Goal: Navigation & Orientation: Locate item on page

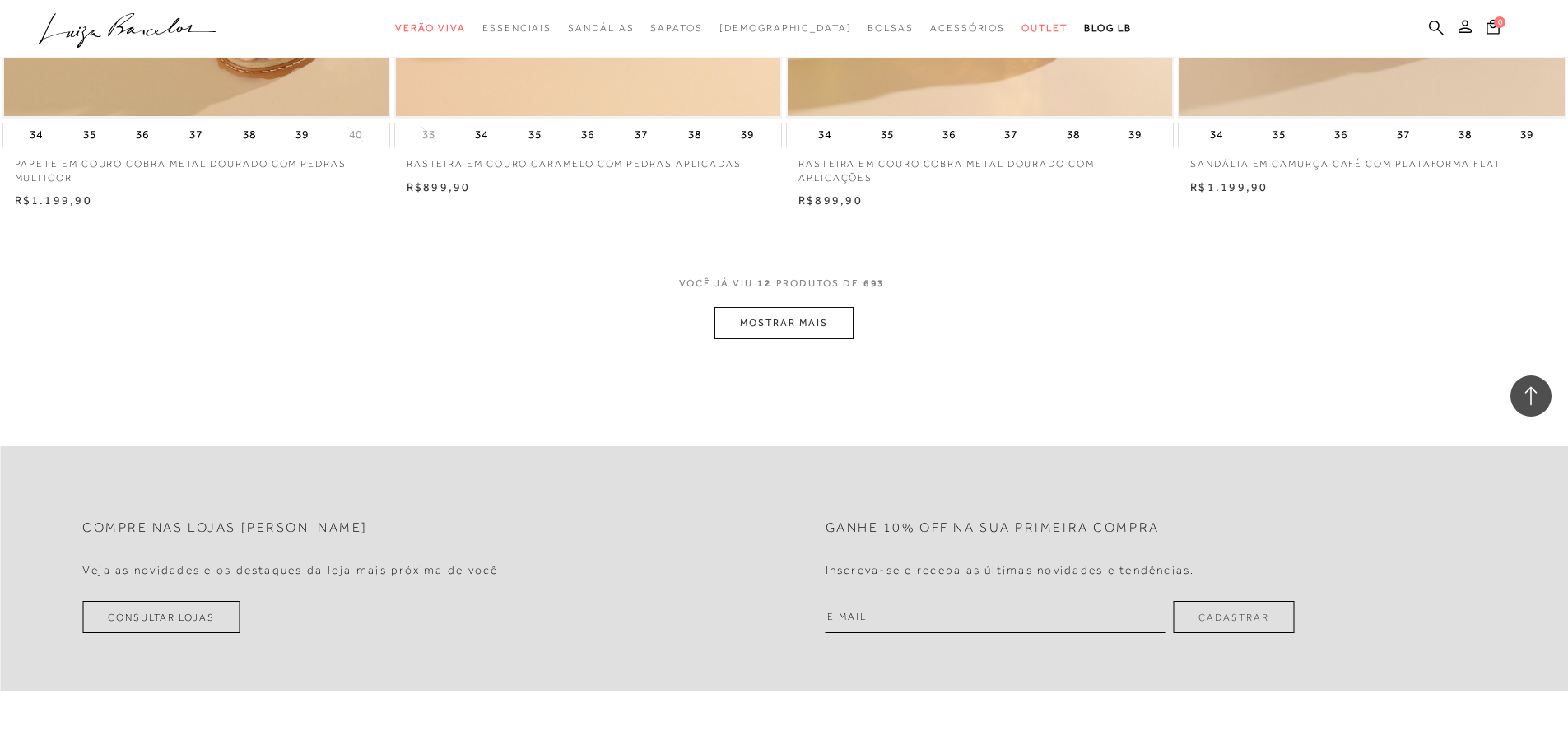
scroll to position [2141, 0]
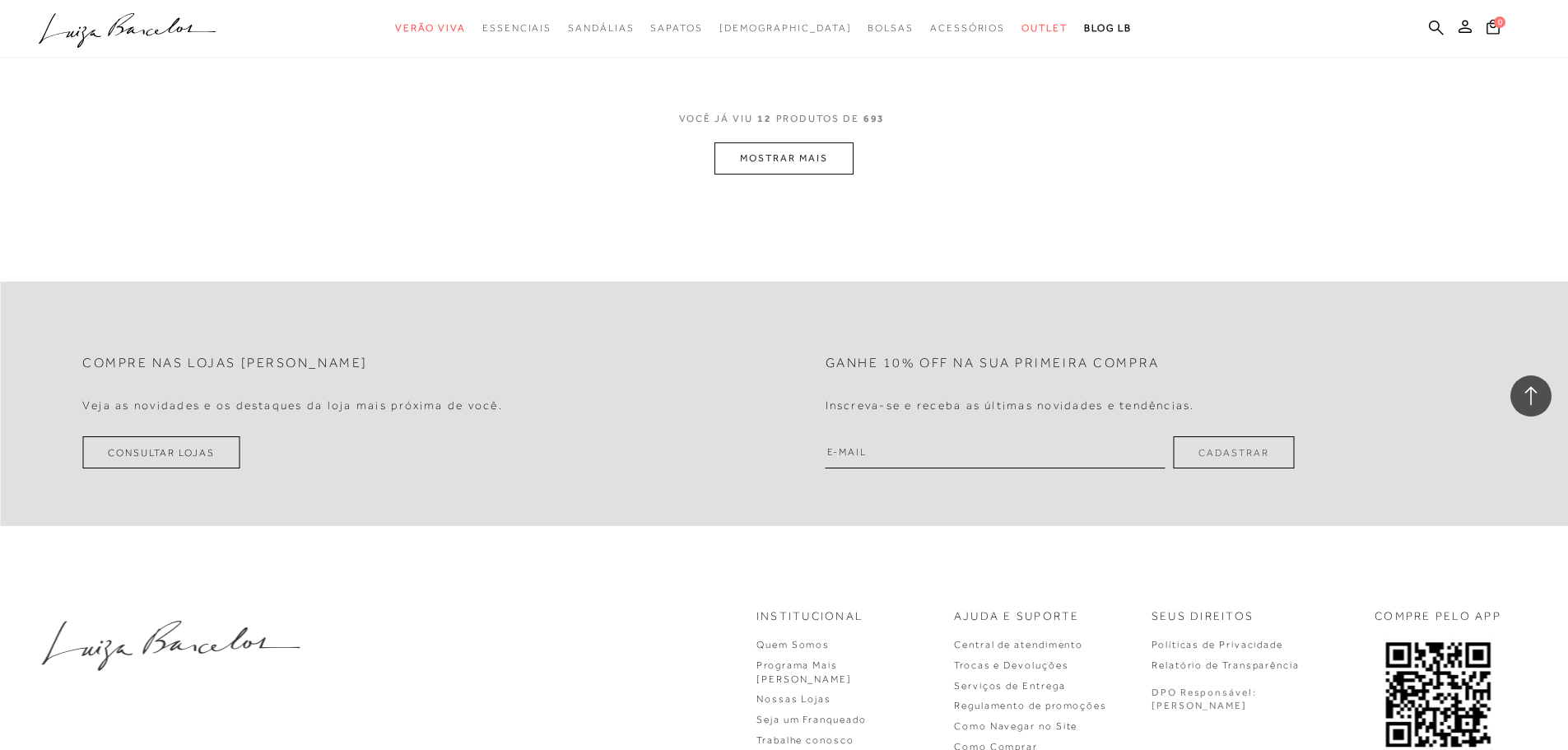
click at [807, 172] on button "MOSTRAR MAIS" at bounding box center [784, 158] width 139 height 32
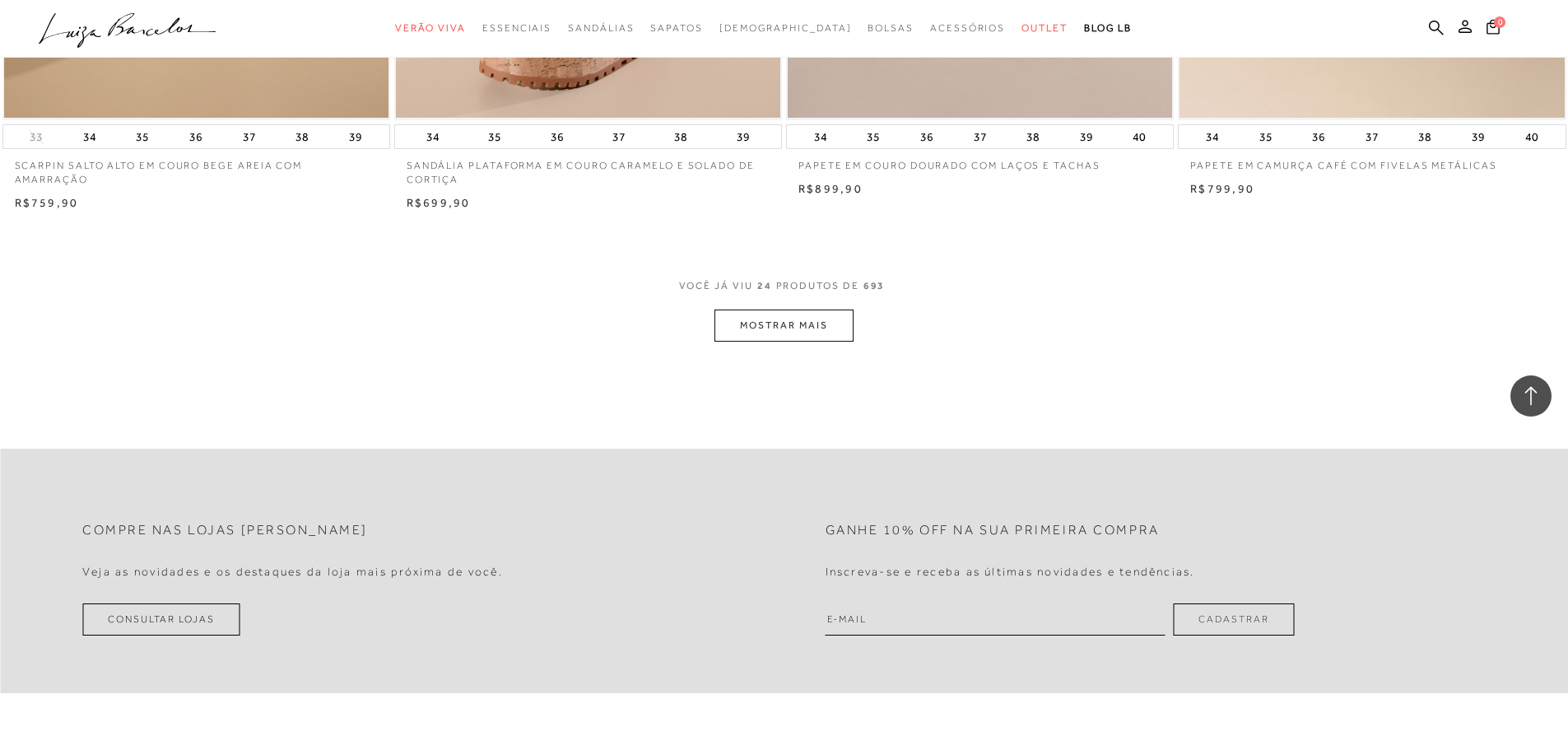
scroll to position [4116, 0]
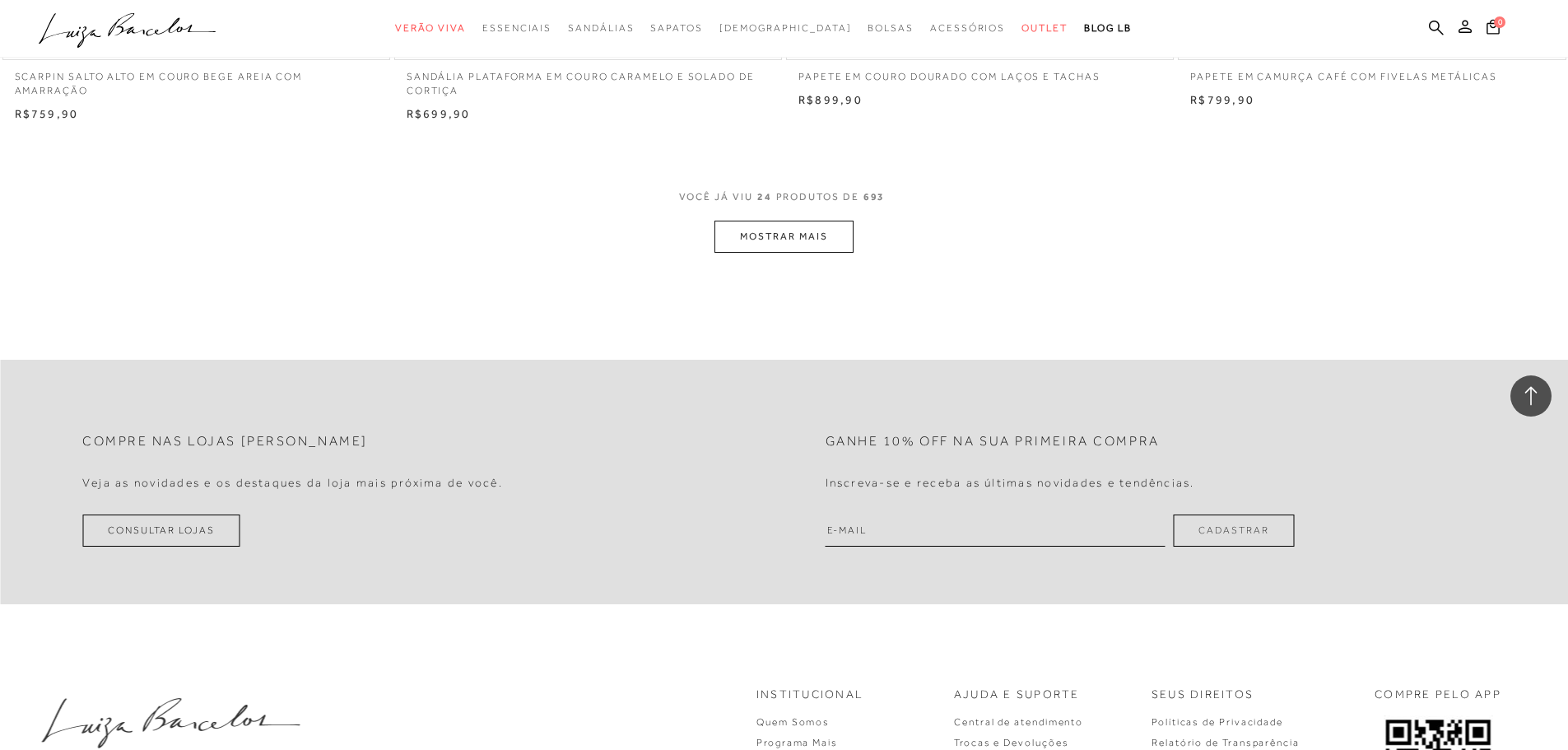
click at [800, 243] on button "MOSTRAR MAIS" at bounding box center [784, 236] width 139 height 32
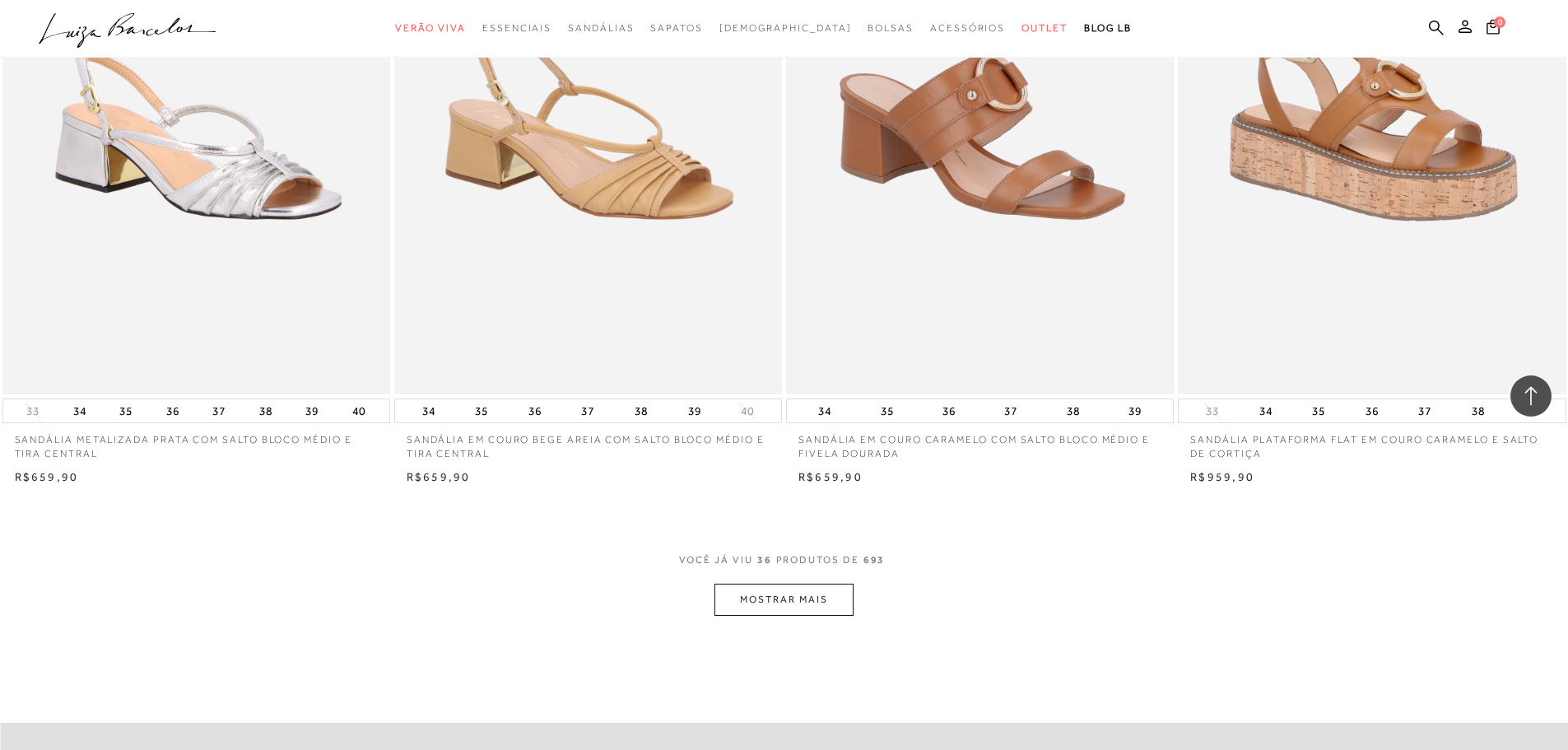
scroll to position [5845, 0]
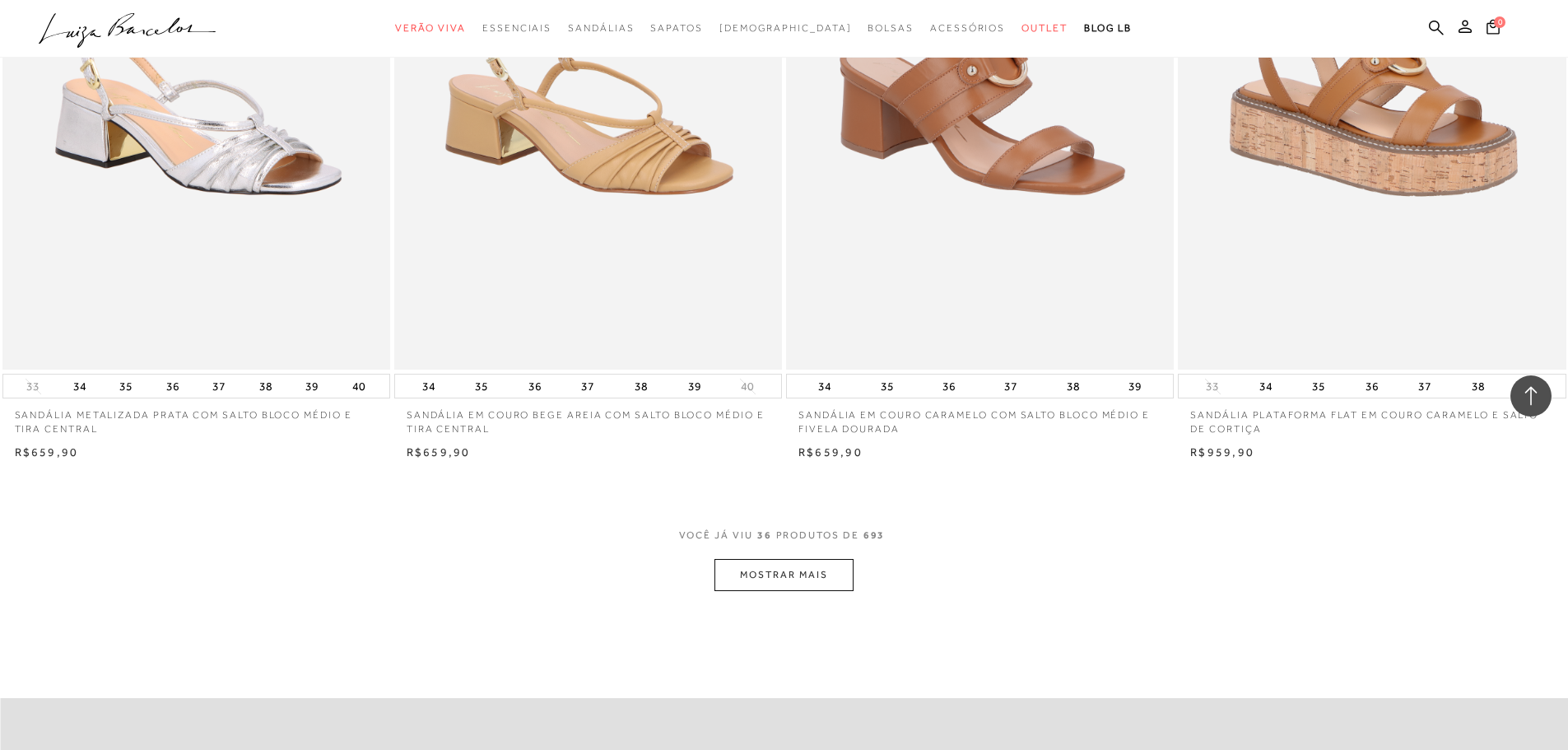
click at [803, 592] on button "MOSTRAR MAIS" at bounding box center [784, 574] width 139 height 32
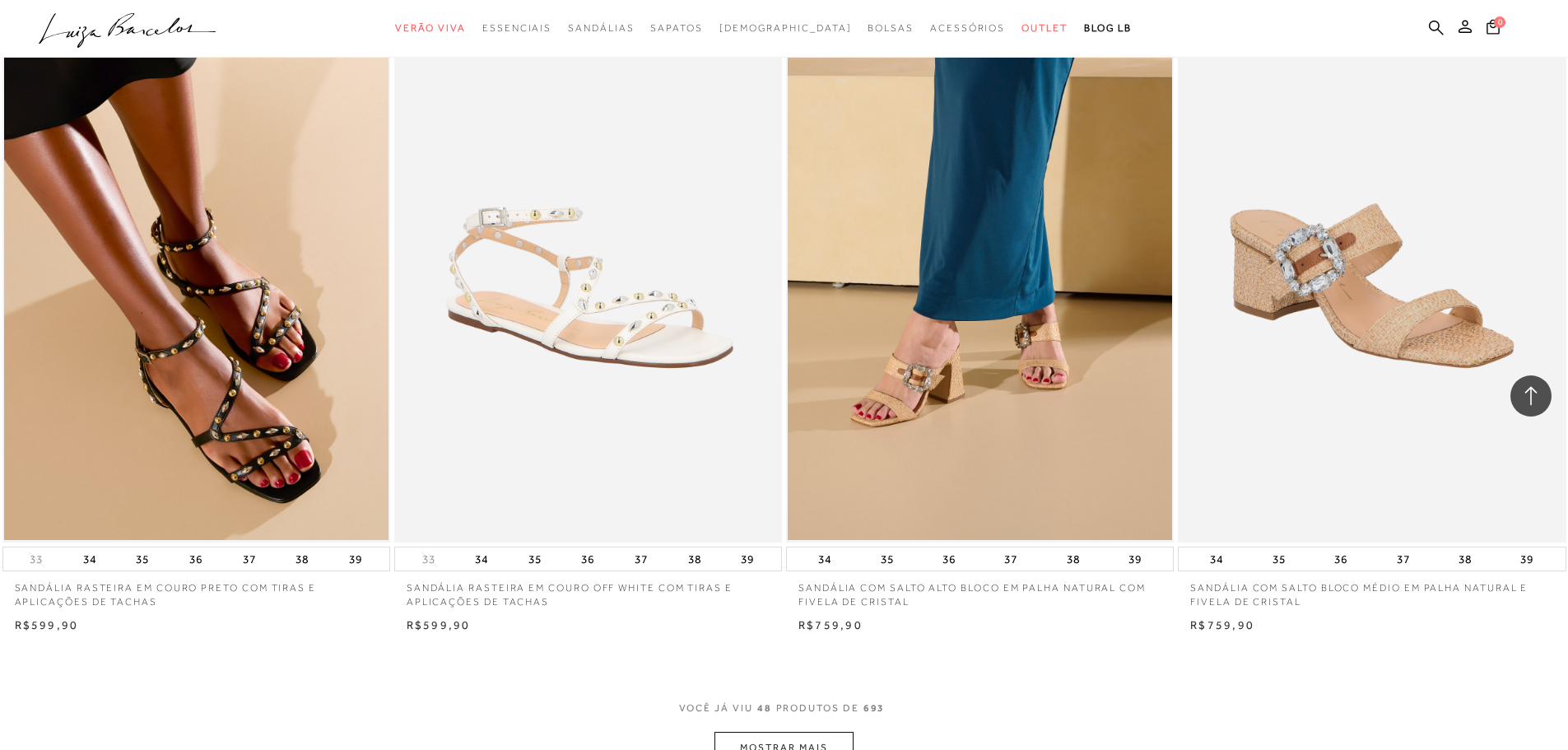
scroll to position [8150, 0]
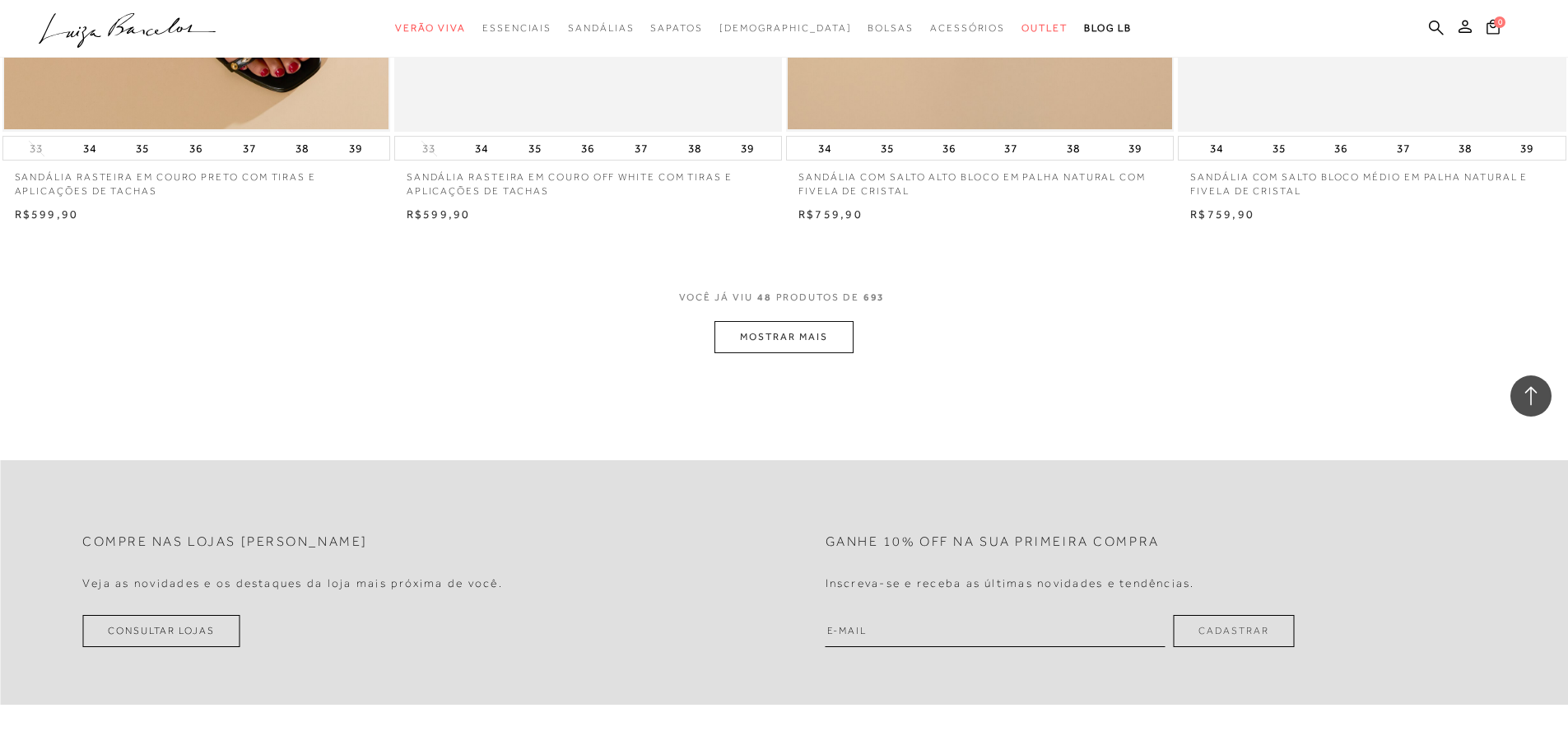
click at [808, 345] on button "MOSTRAR MAIS" at bounding box center [784, 337] width 139 height 32
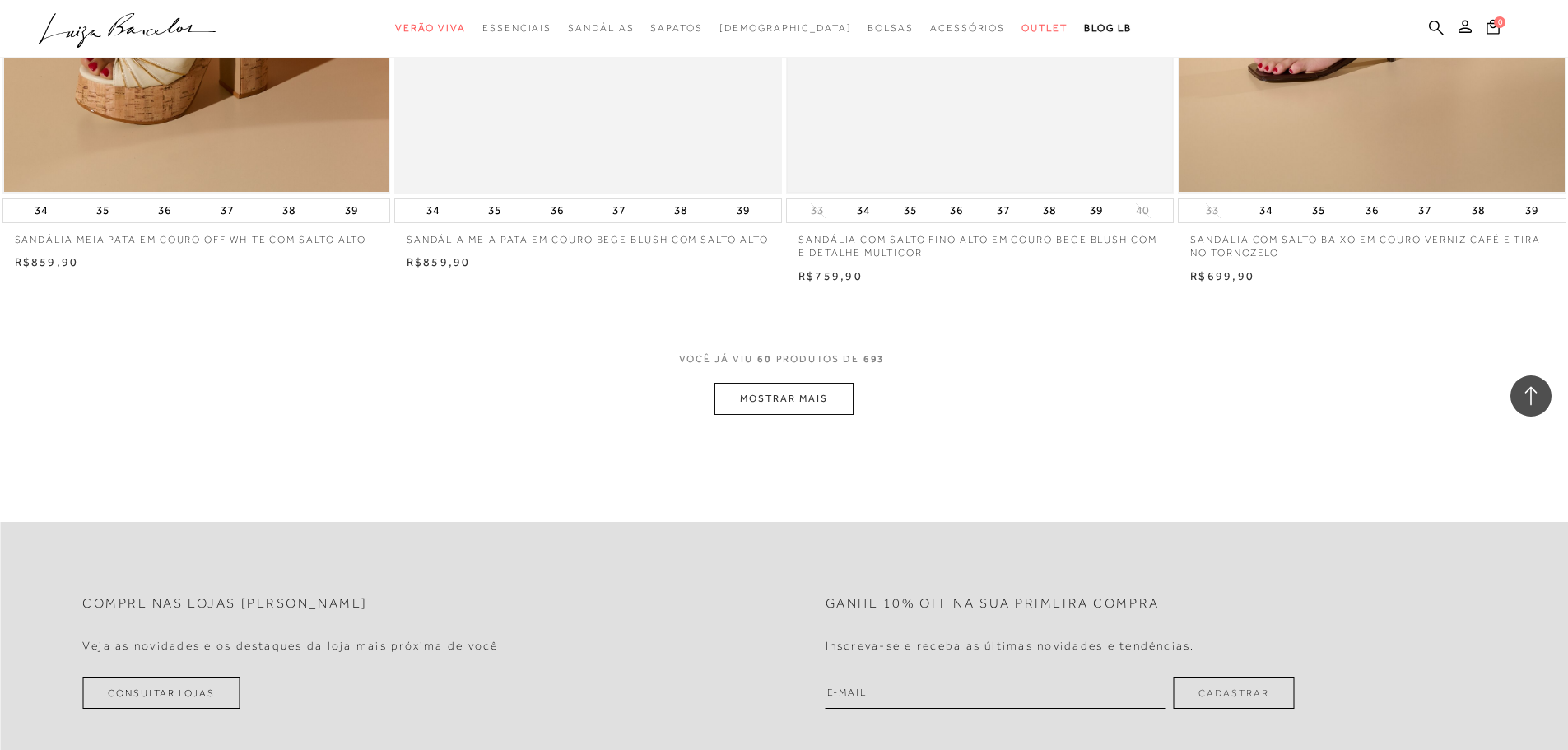
scroll to position [10208, 0]
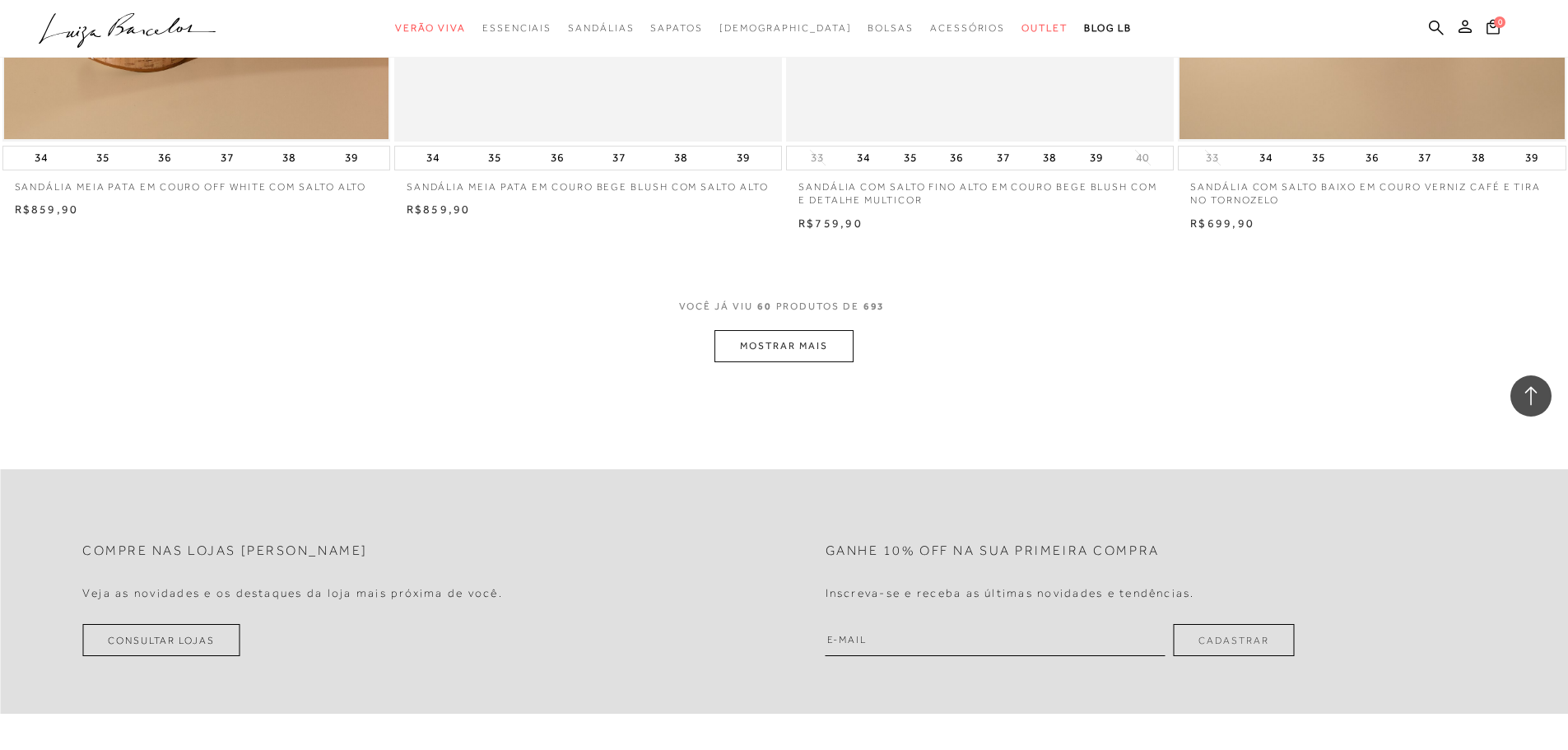
click at [799, 354] on button "MOSTRAR MAIS" at bounding box center [784, 346] width 139 height 32
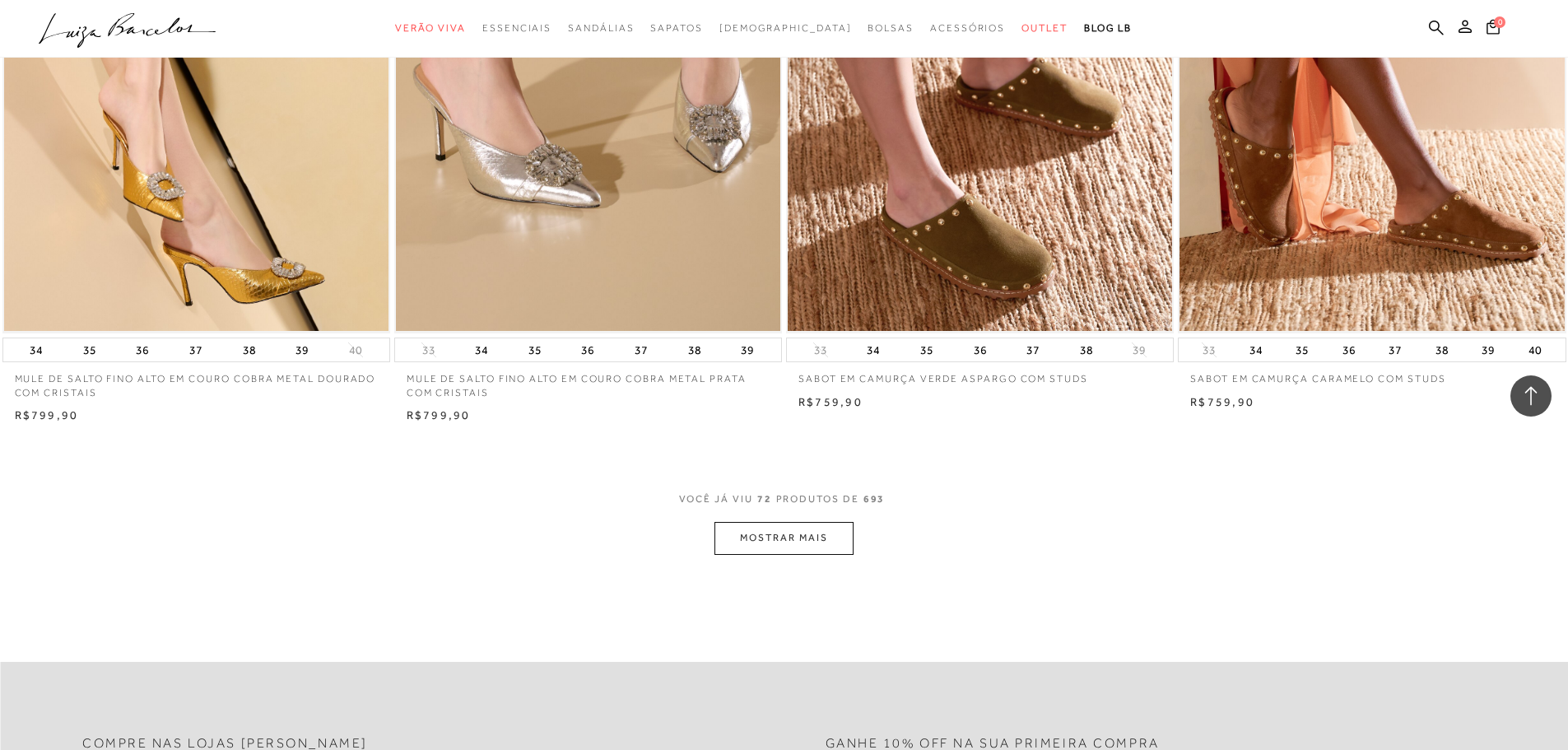
scroll to position [12349, 0]
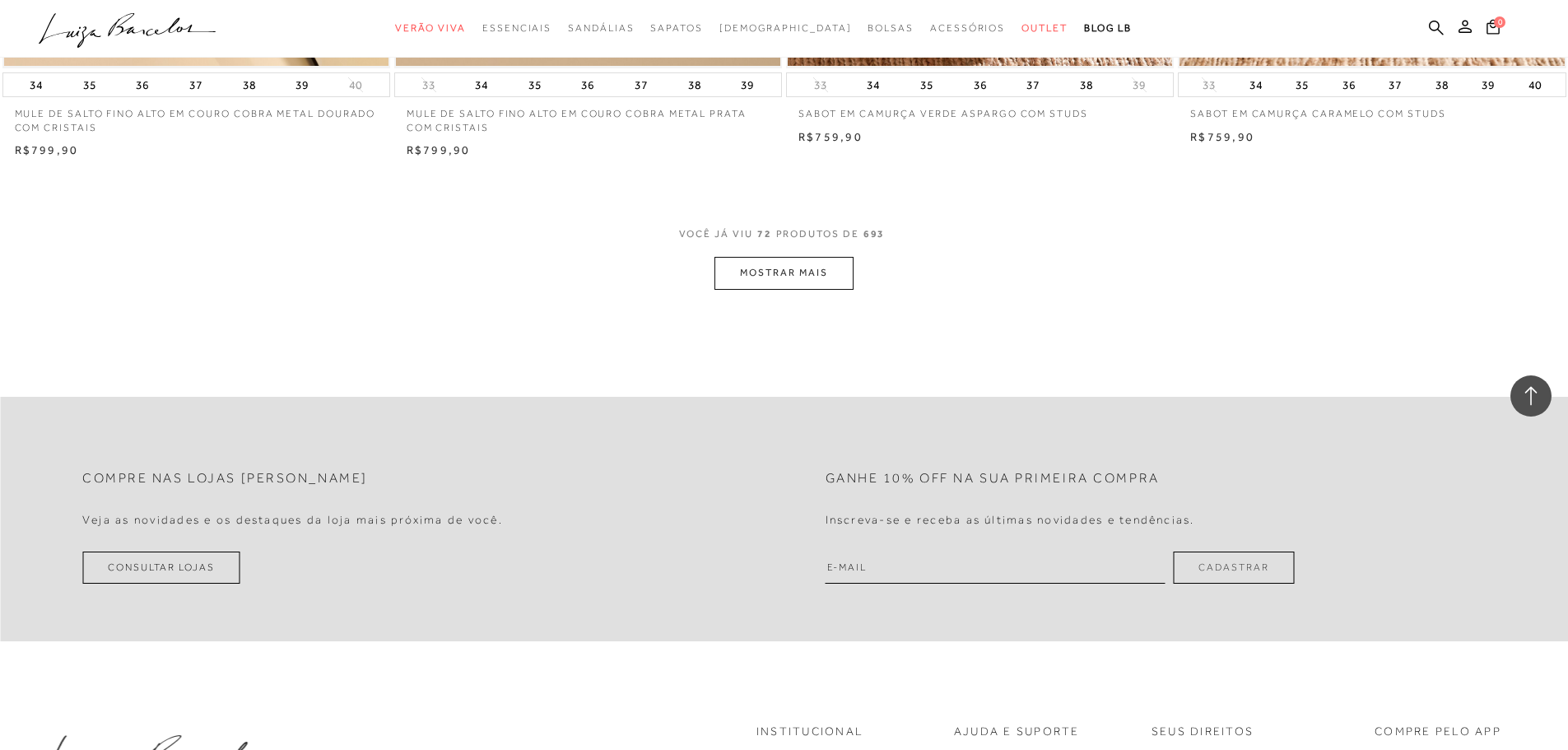
click at [792, 289] on button "MOSTRAR MAIS" at bounding box center [784, 273] width 139 height 32
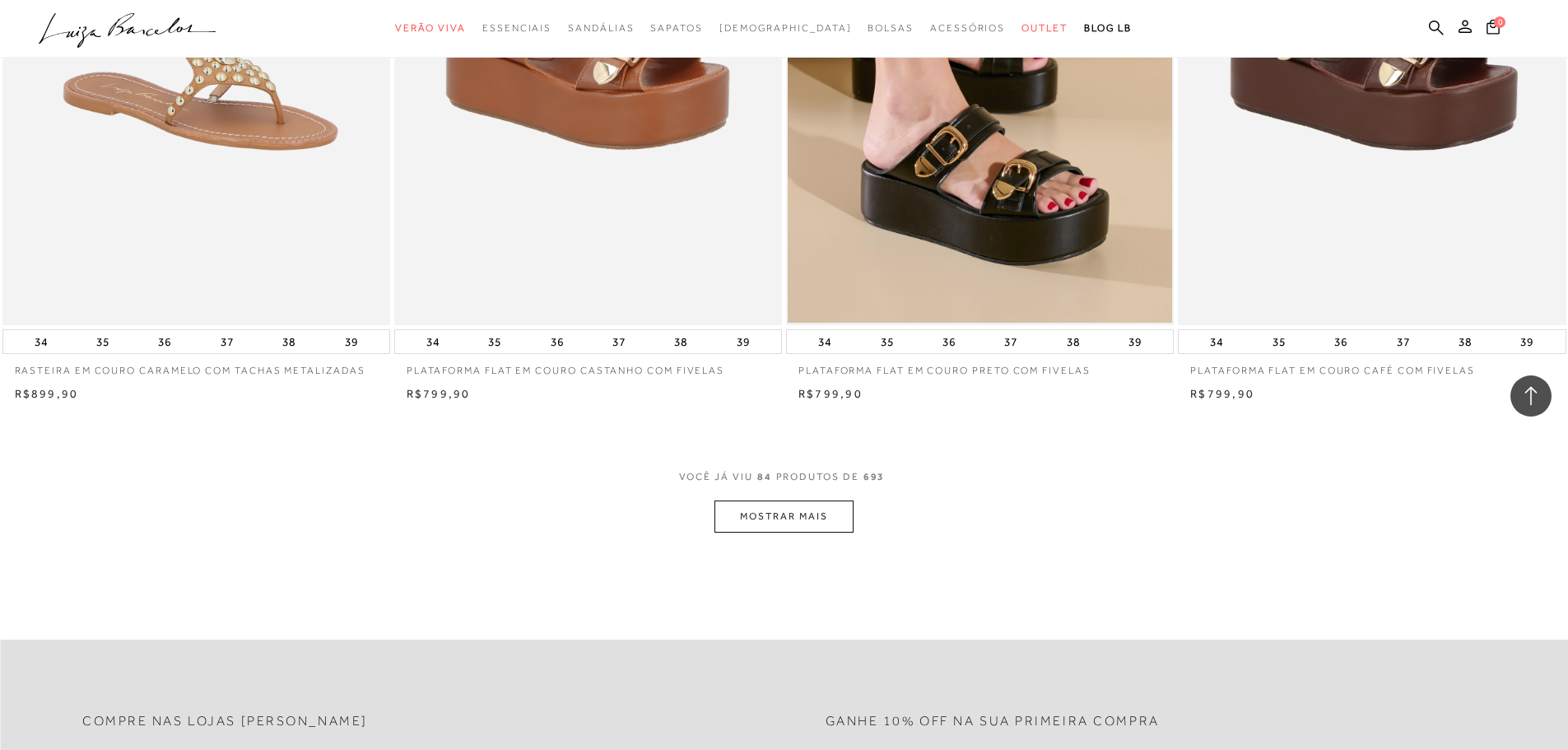
scroll to position [14160, 0]
click at [782, 532] on button "MOSTRAR MAIS" at bounding box center [784, 515] width 139 height 32
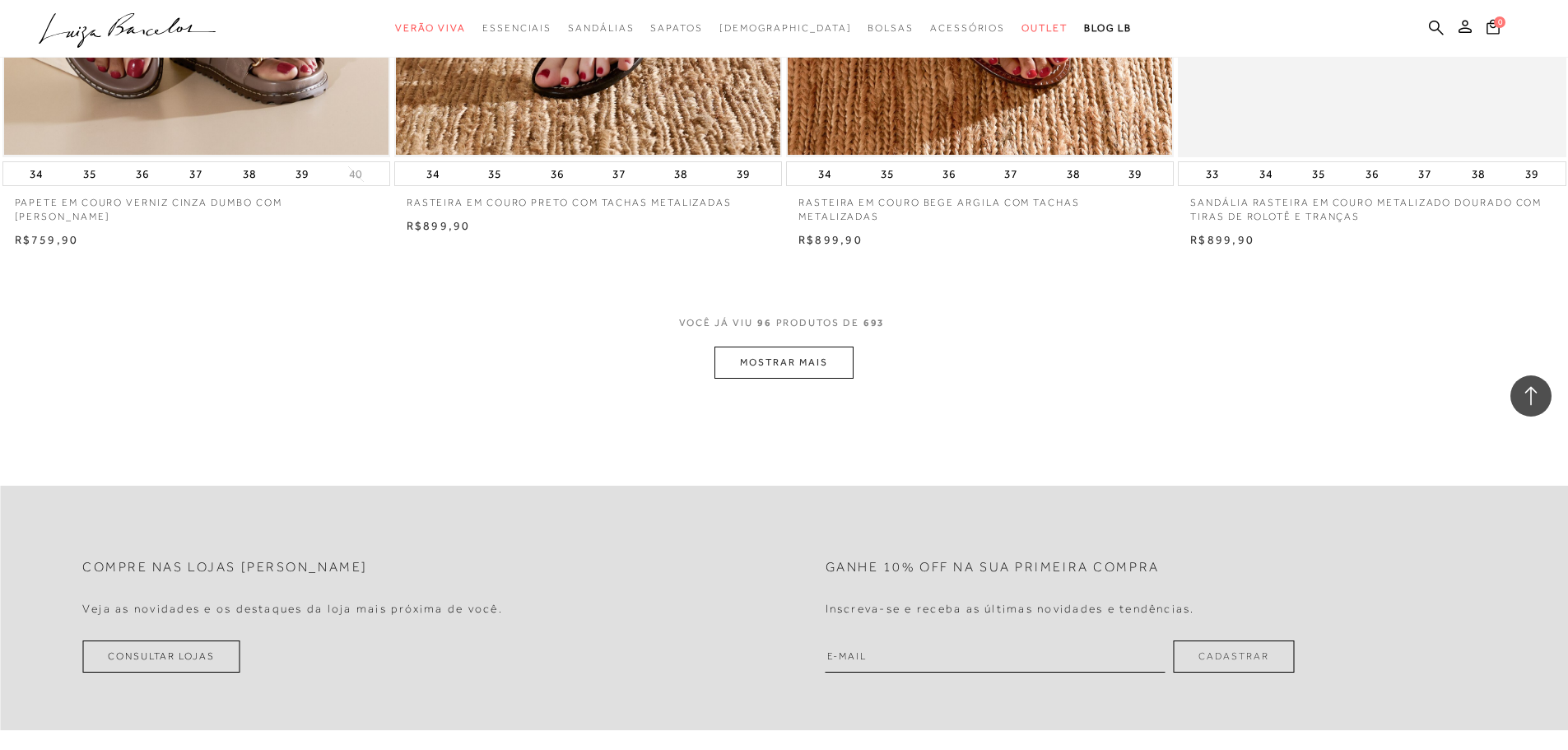
scroll to position [16465, 0]
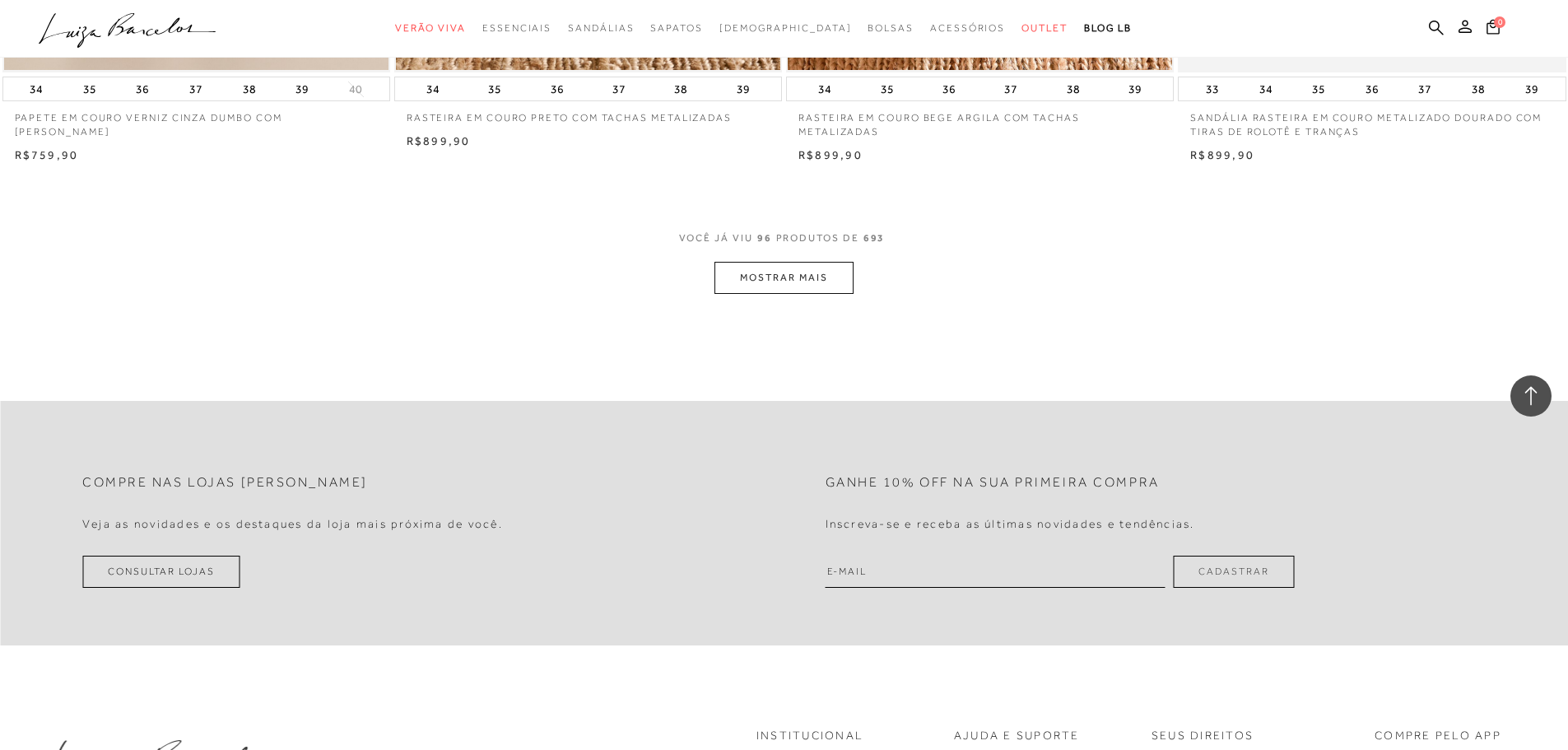
click at [799, 294] on button "MOSTRAR MAIS" at bounding box center [784, 277] width 139 height 32
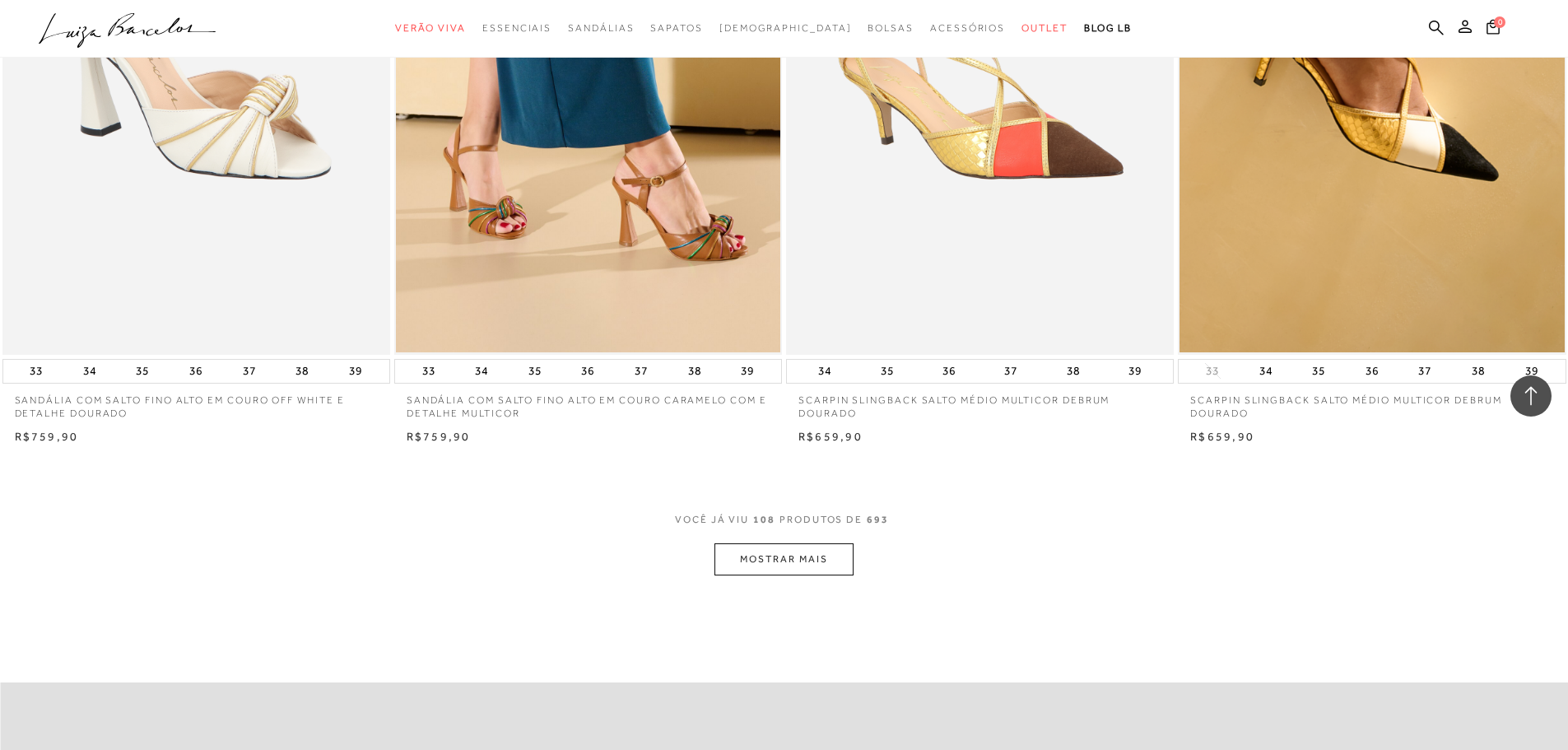
scroll to position [18441, 0]
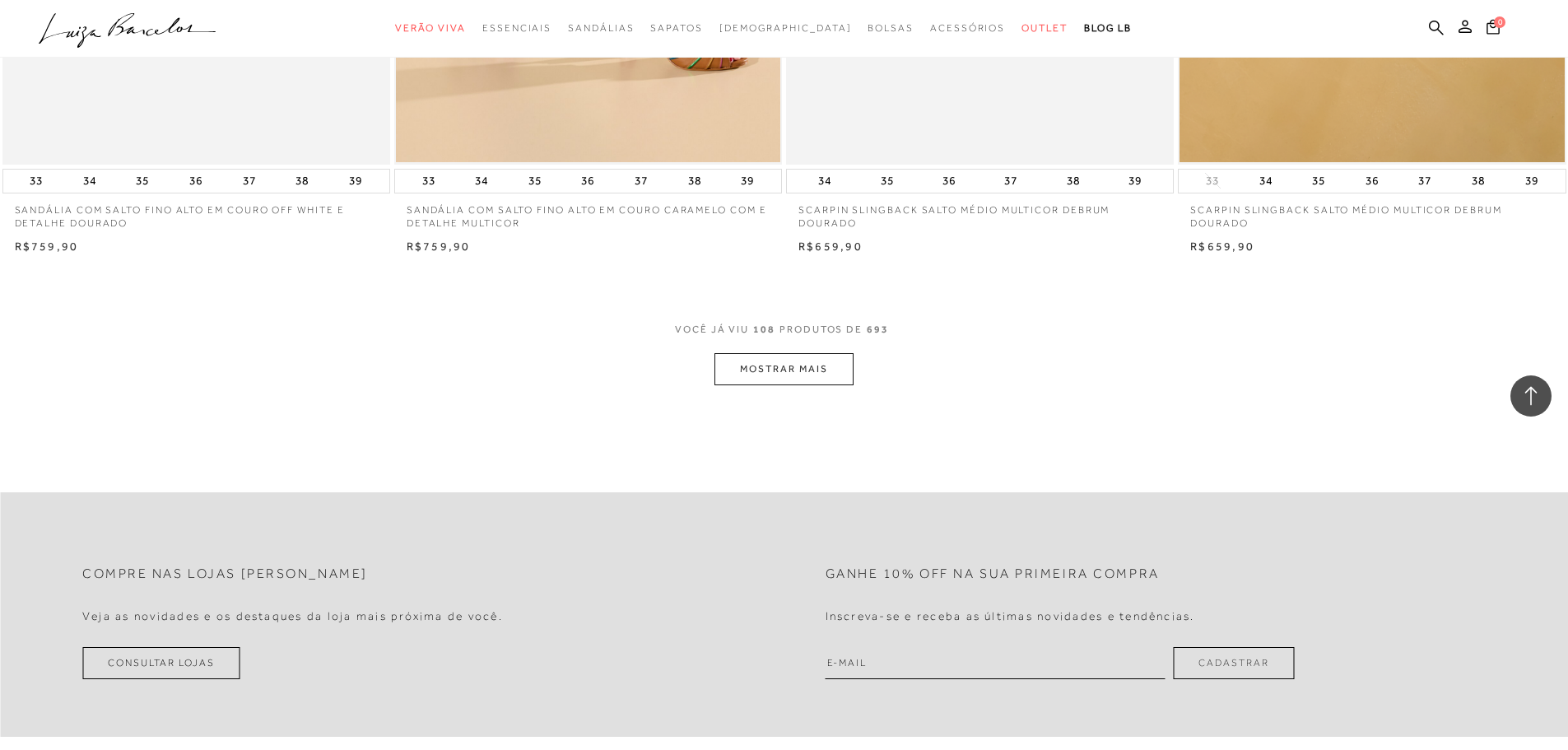
click at [795, 385] on button "MOSTRAR MAIS" at bounding box center [784, 369] width 139 height 32
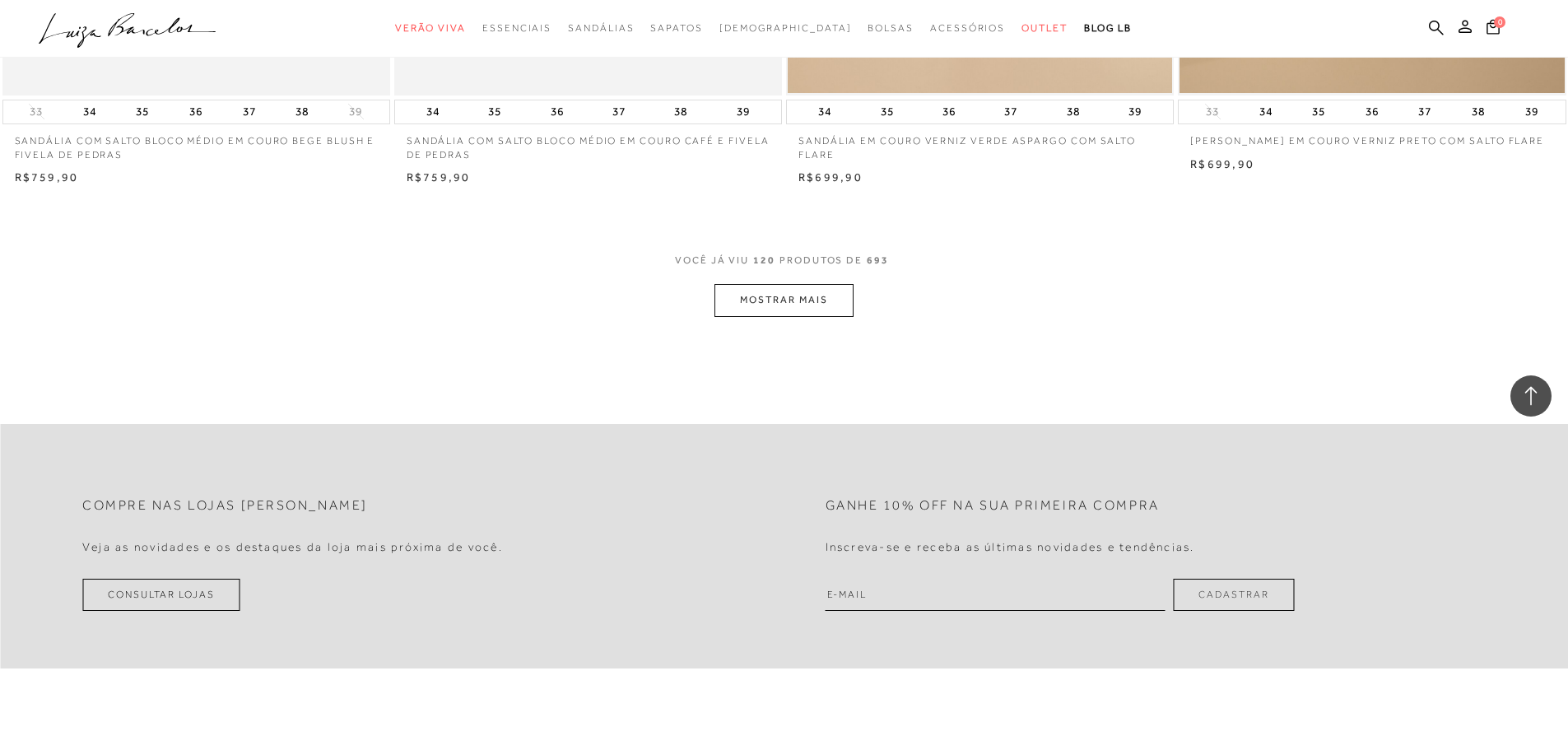
scroll to position [20581, 0]
click at [818, 307] on button "MOSTRAR MAIS" at bounding box center [784, 295] width 139 height 32
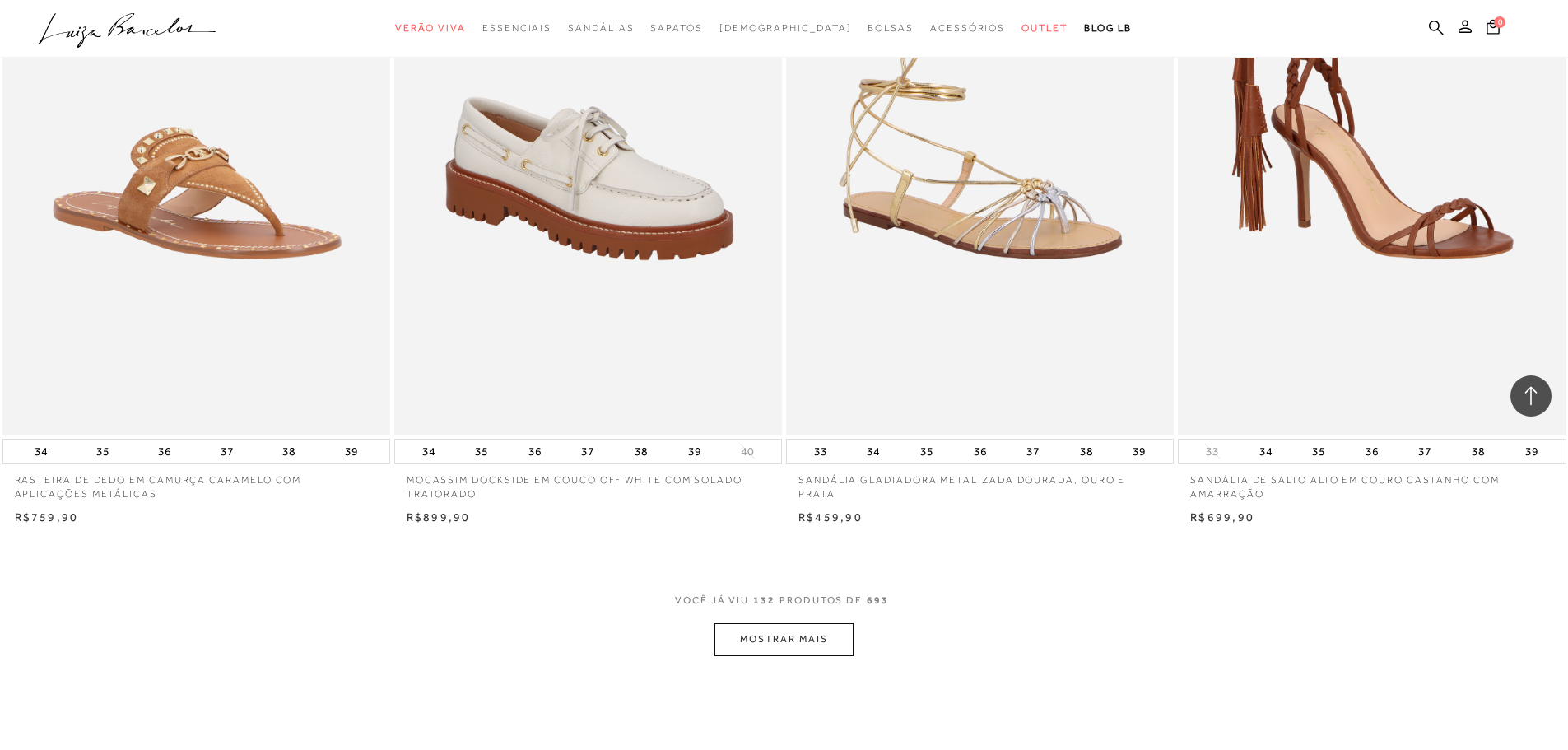
scroll to position [22393, 0]
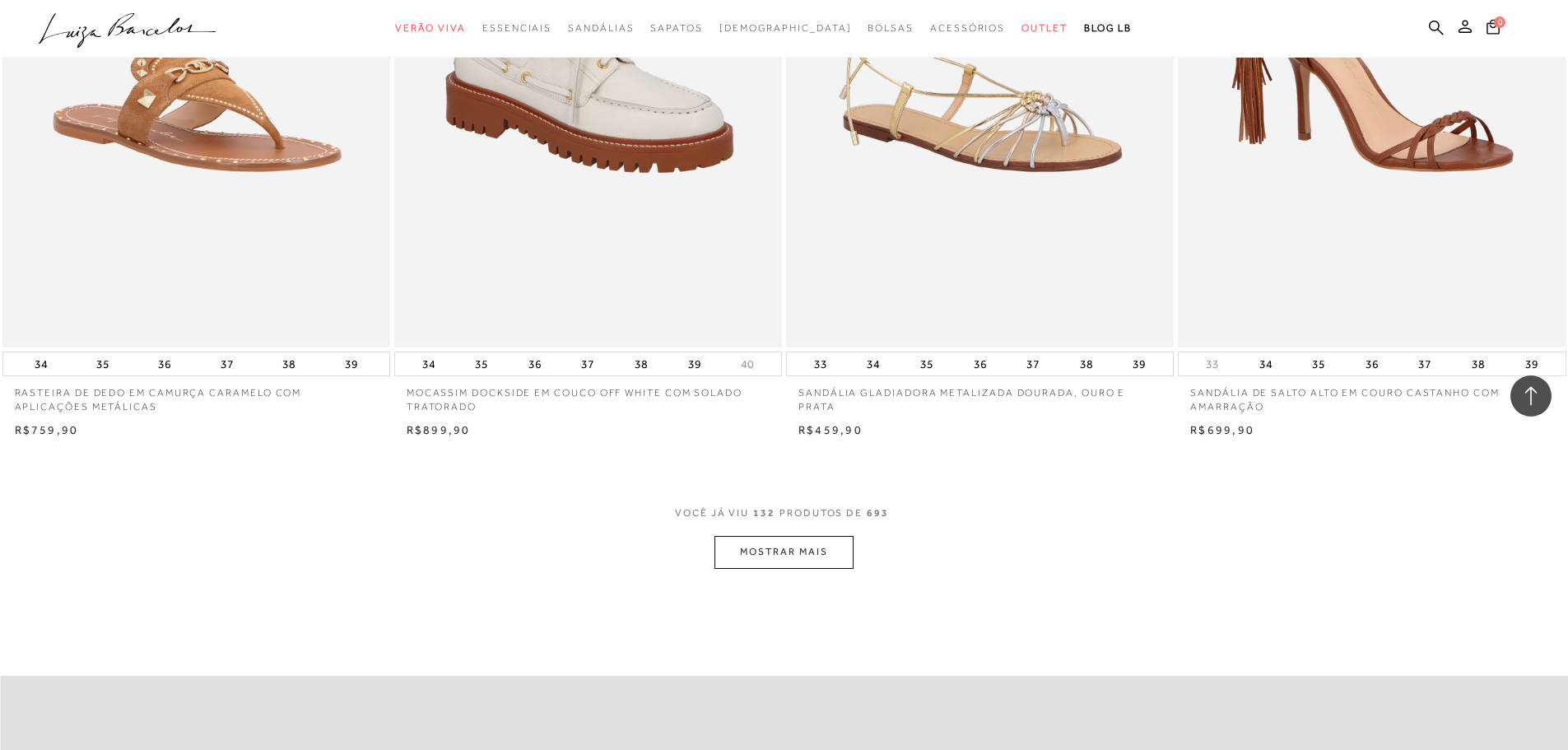
click at [787, 559] on button "MOSTRAR MAIS" at bounding box center [784, 552] width 139 height 32
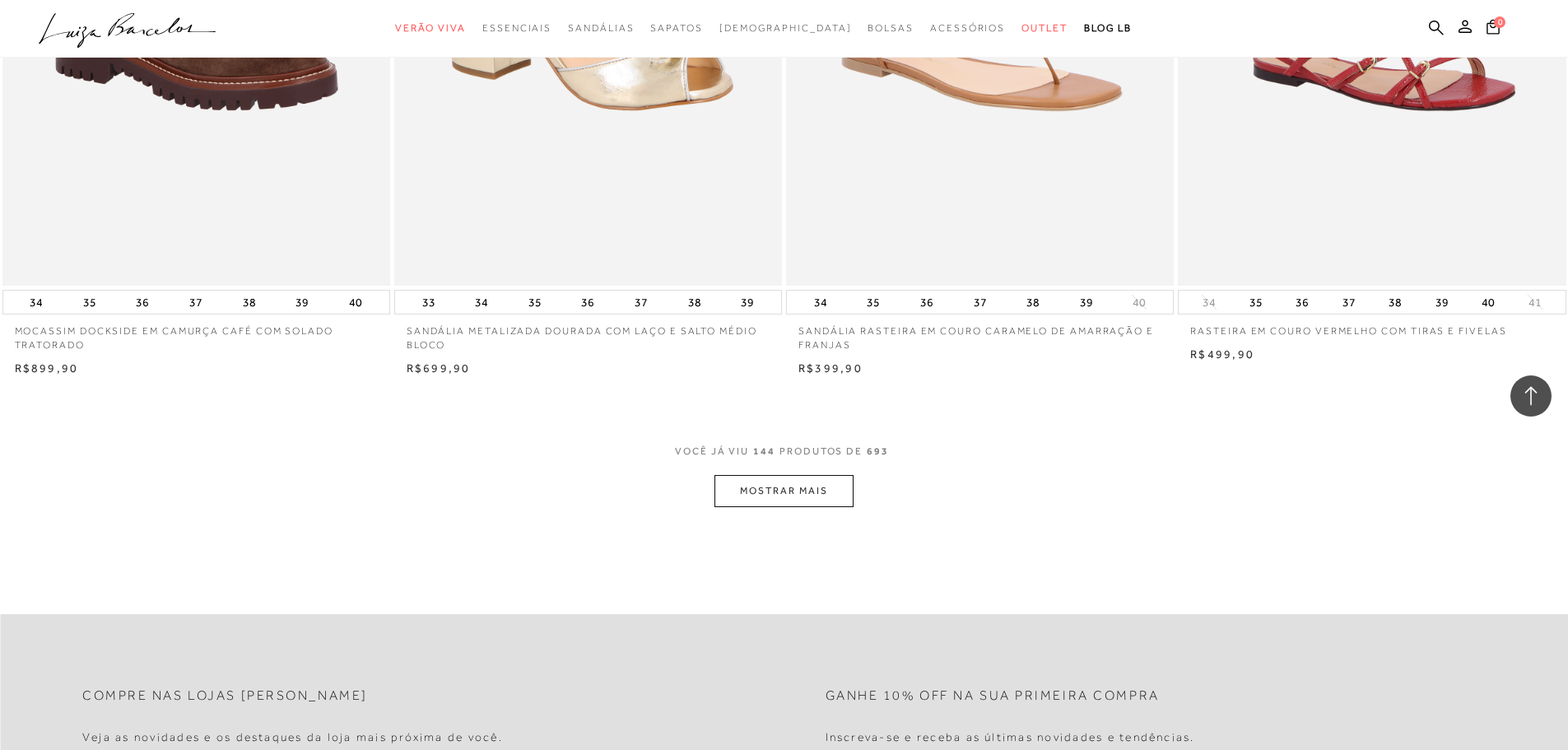
scroll to position [24533, 0]
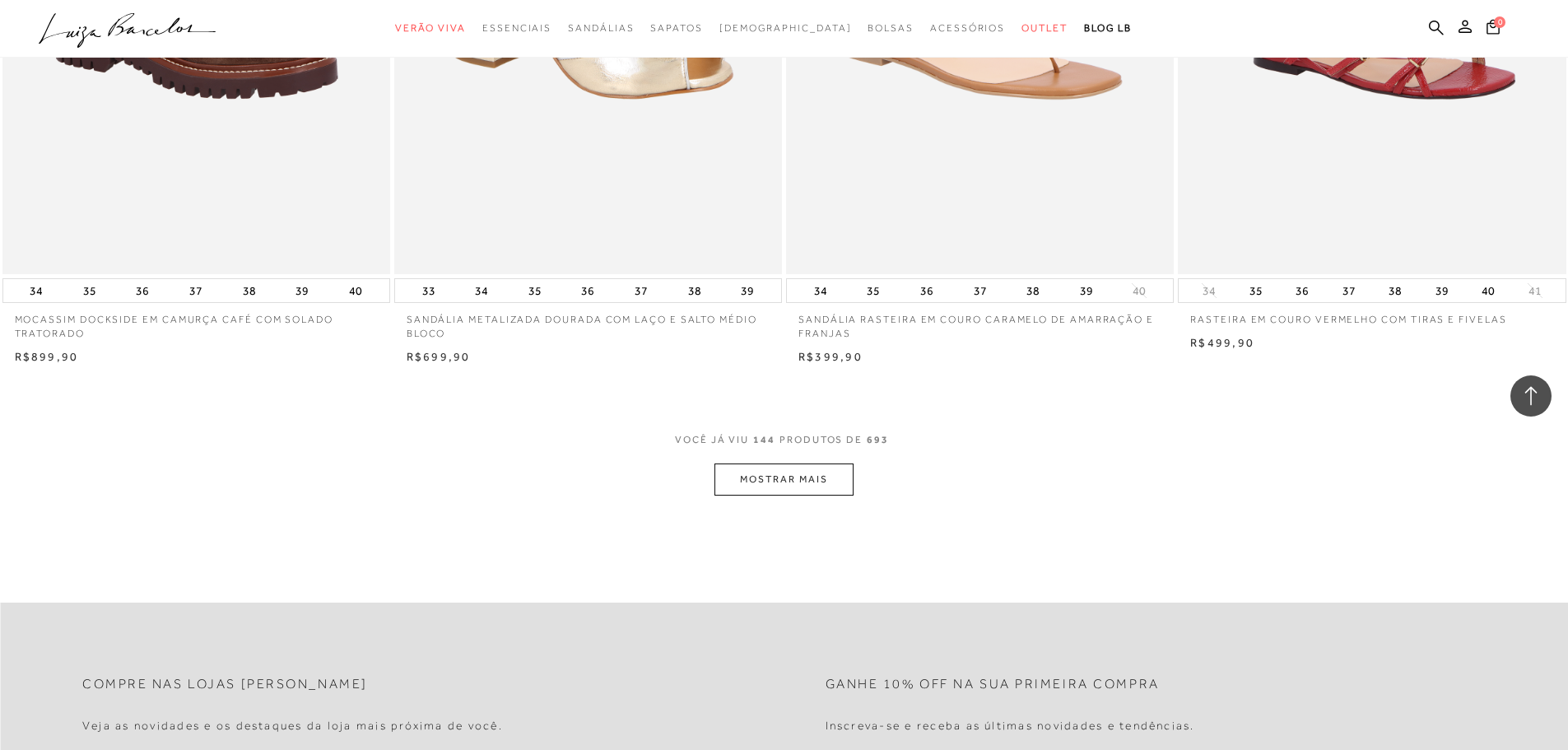
click at [831, 490] on button "MOSTRAR MAIS" at bounding box center [784, 479] width 139 height 32
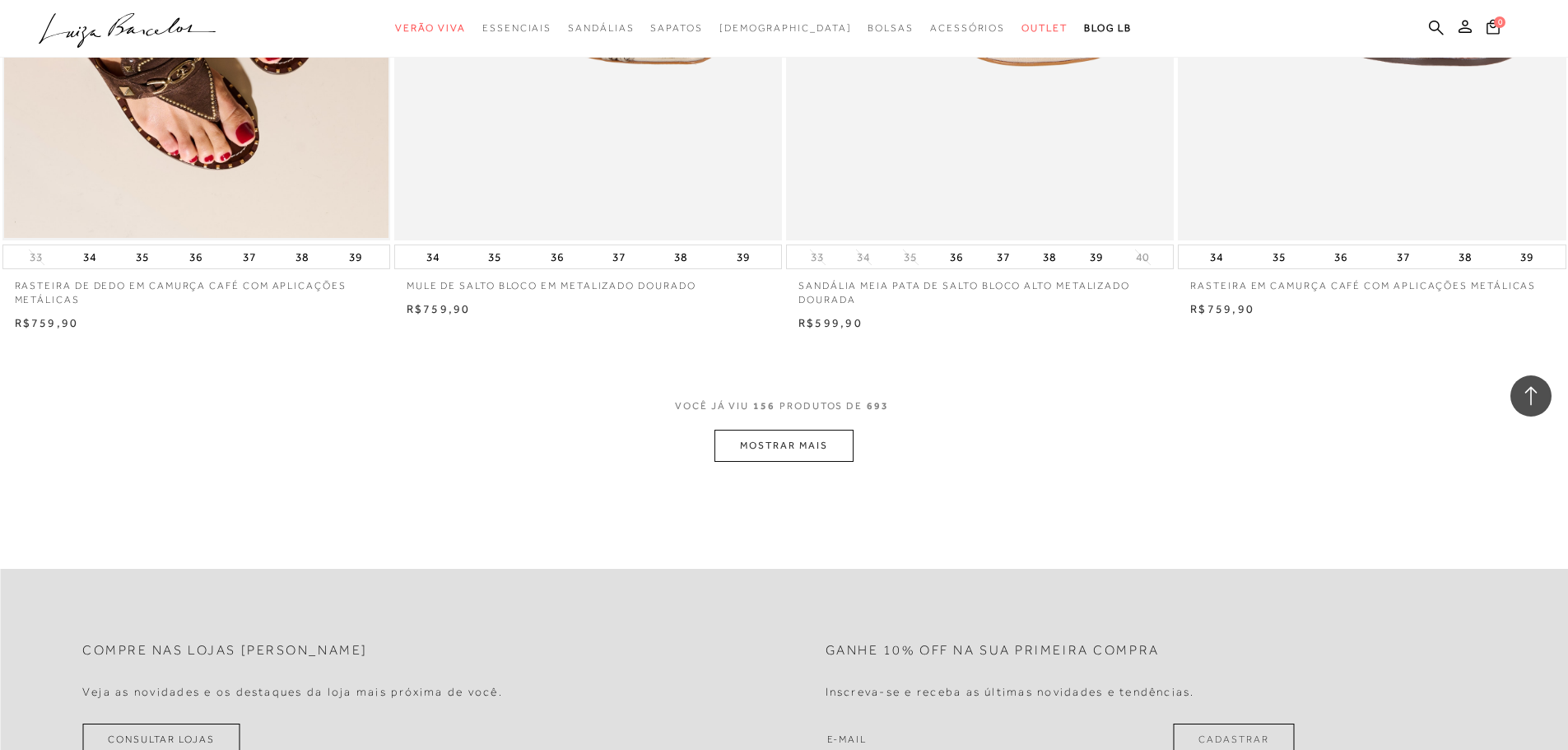
scroll to position [26635, 0]
click at [845, 460] on button "MOSTRAR MAIS" at bounding box center [784, 443] width 139 height 32
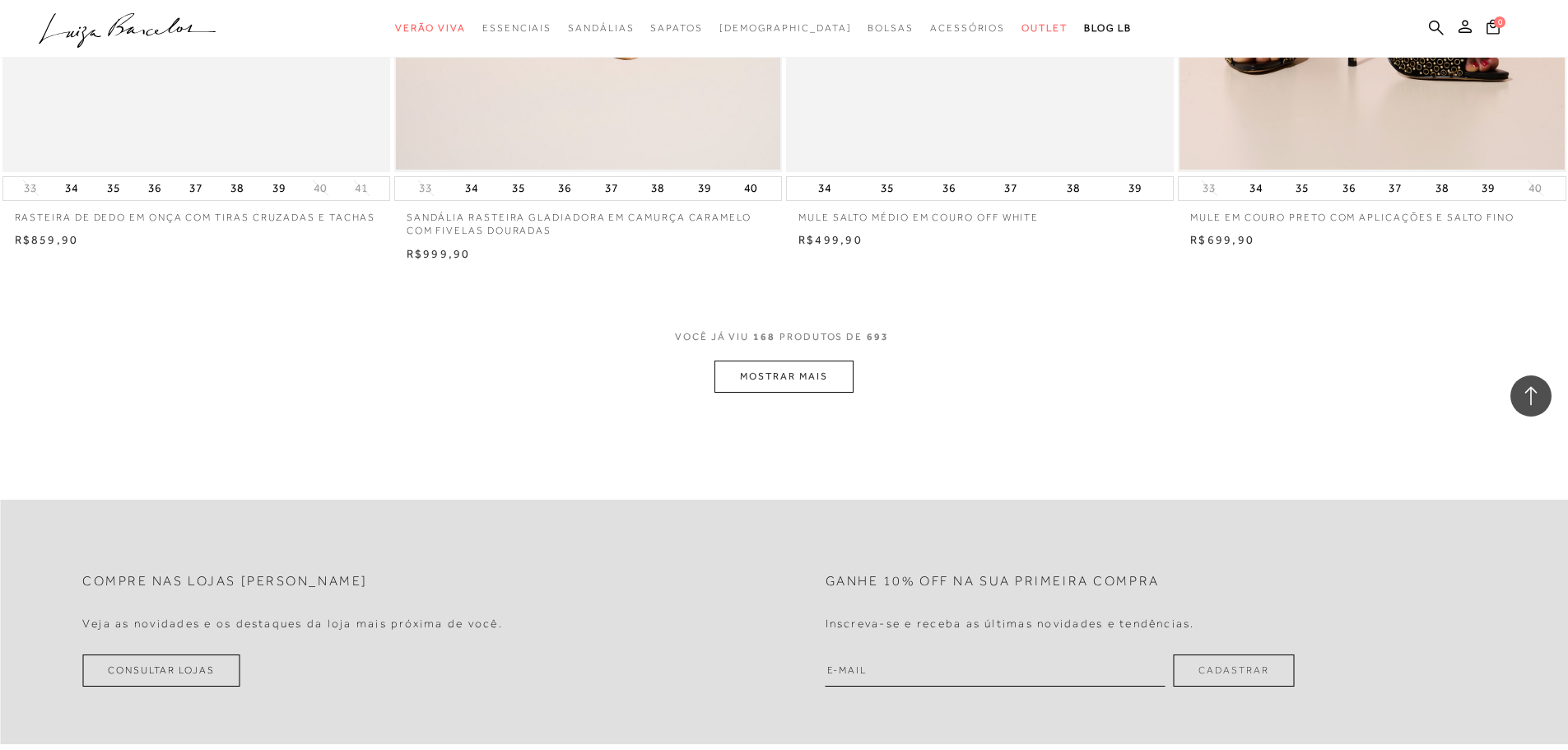
scroll to position [28776, 0]
click at [797, 387] on button "MOSTRAR MAIS" at bounding box center [784, 371] width 139 height 32
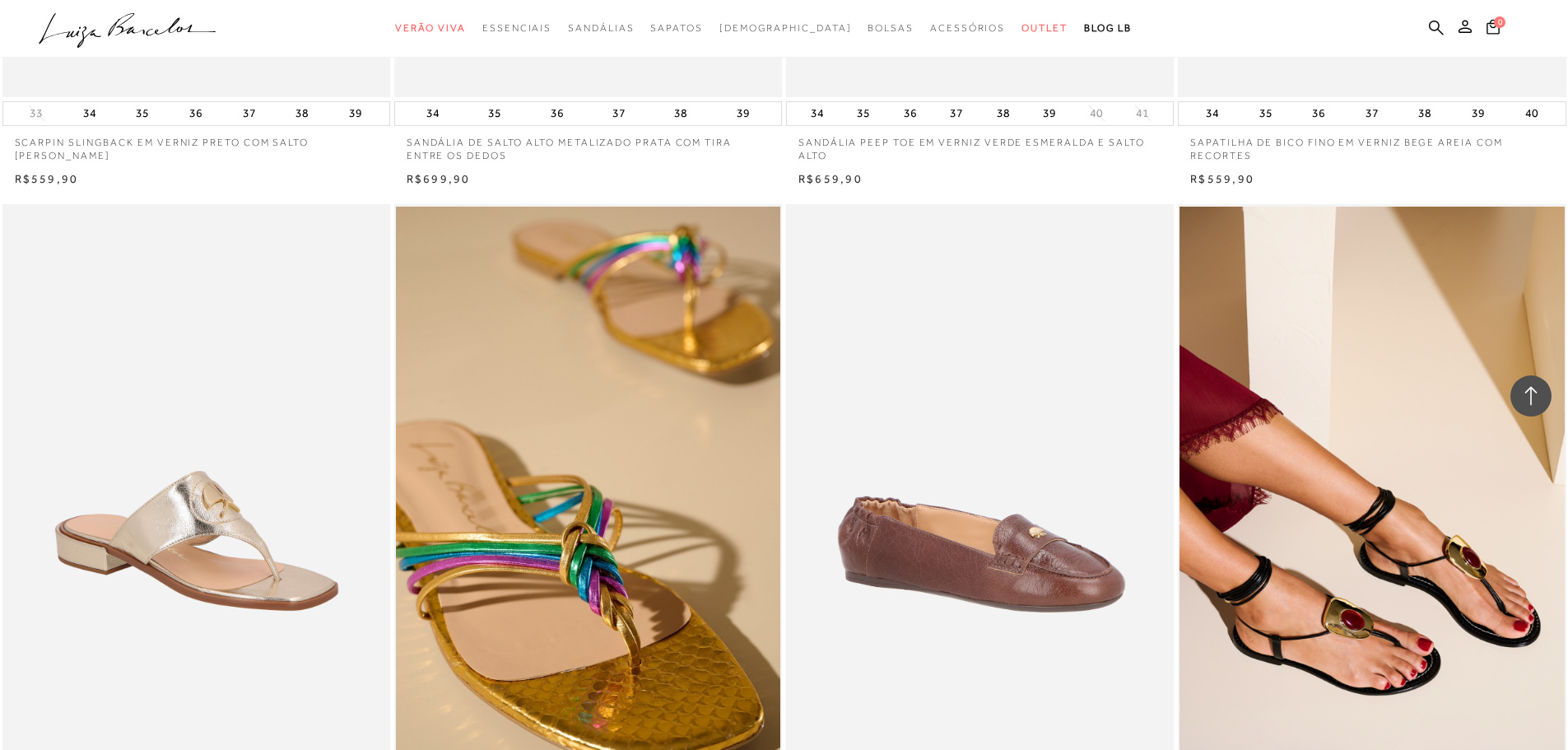
scroll to position [30258, 0]
